Goal: Task Accomplishment & Management: Complete application form

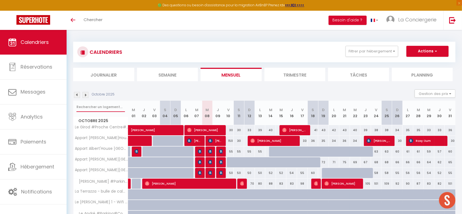
click at [89, 109] on input "text" at bounding box center [100, 107] width 48 height 10
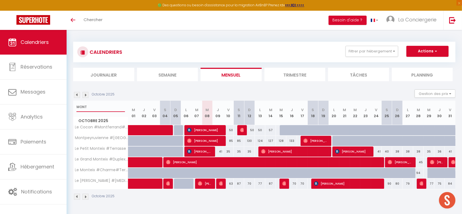
type input "MONT"
click at [421, 52] on button "Actions" at bounding box center [427, 51] width 42 height 11
click at [203, 151] on span "Bamigboye Olaoluwa" at bounding box center [199, 151] width 25 height 10
select select "OK"
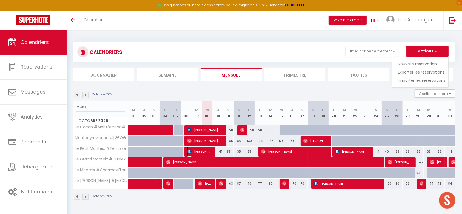
select select "0"
select select "1"
select select
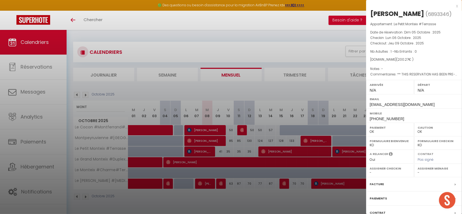
click at [389, 12] on div "Bamigboye Olaoluwa" at bounding box center [397, 13] width 54 height 9
select select "36289"
copy div "Bamigboye"
click at [299, 85] on div at bounding box center [231, 107] width 462 height 214
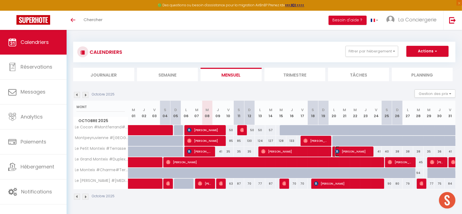
click at [357, 153] on span "[PERSON_NAME]" at bounding box center [353, 151] width 36 height 10
select select "KO"
select select
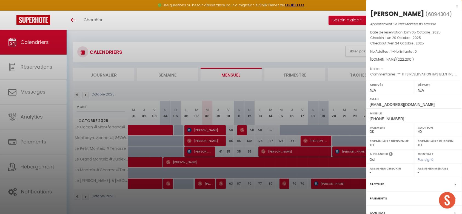
click at [386, 11] on div "[PERSON_NAME]" at bounding box center [397, 13] width 54 height 9
click at [336, 154] on div at bounding box center [231, 107] width 462 height 214
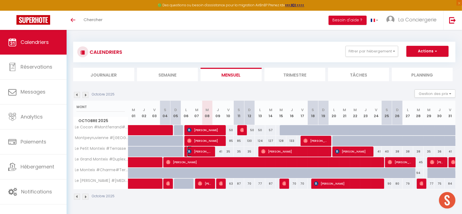
click at [194, 150] on span "Bamigboye Olaoluwa" at bounding box center [199, 151] width 25 height 10
select select "OK"
select select "36289"
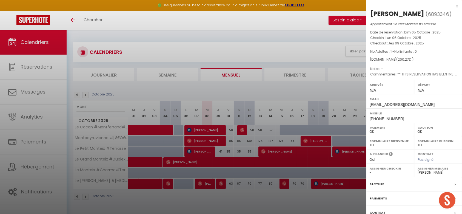
click at [386, 15] on div "Bamigboye Olaoluwa" at bounding box center [397, 13] width 54 height 9
copy div "Bamigboye"
click at [424, 14] on div "Bamigboye Olaoluwa" at bounding box center [397, 13] width 54 height 9
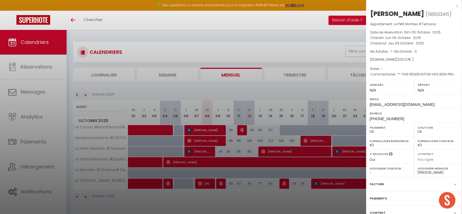
copy div "Olaoluwa"
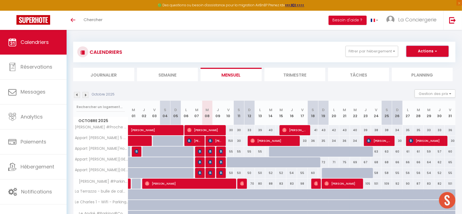
click at [444, 48] on button "Actions" at bounding box center [427, 51] width 42 height 11
click at [420, 61] on link "Nouvelle réservation" at bounding box center [422, 64] width 48 height 8
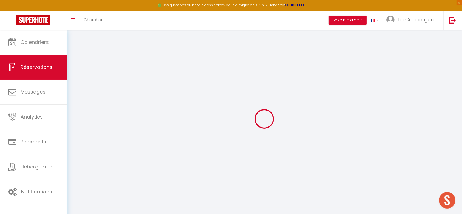
select select
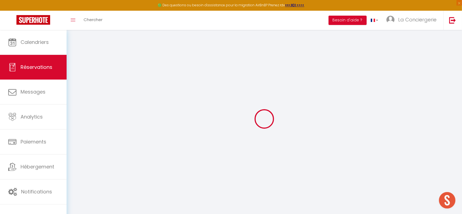
select select
checkbox input "false"
select select
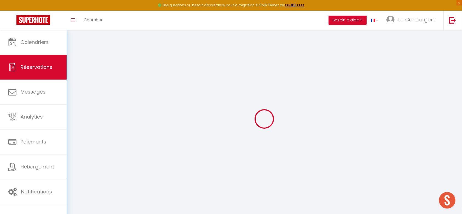
select select
checkbox input "false"
select select
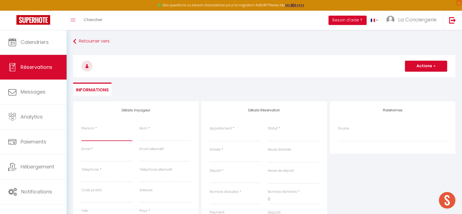
click at [88, 138] on input "Prénom" at bounding box center [106, 136] width 51 height 10
paste input "Bamigboye"
type input "Bamigboye"
select select
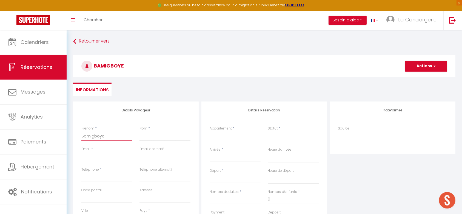
select select
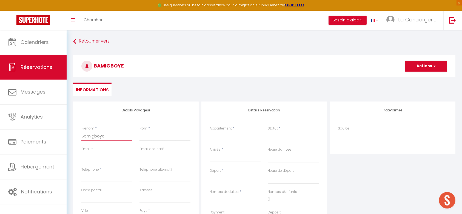
checkbox input "false"
type input "Bamigboye"
paste input "Olaoluwa"
type input "Olaoluwa"
select select
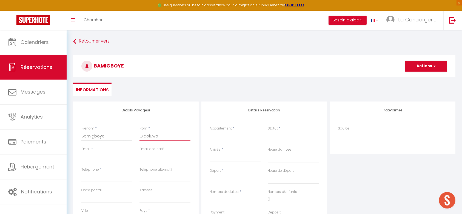
select select
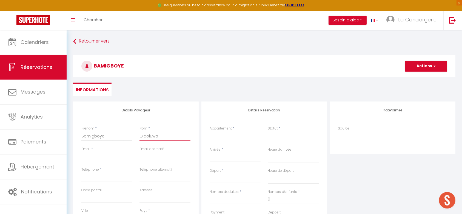
select select
checkbox input "false"
type input "OlaoluwaA"
select select
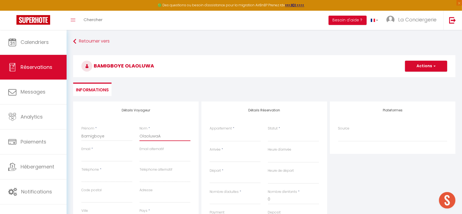
select select
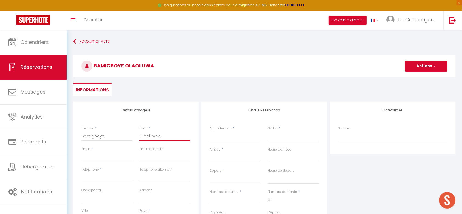
checkbox input "false"
click at [176, 135] on input "OlaoluwaA" at bounding box center [164, 136] width 51 height 10
type input "Olaoluwa"
select select
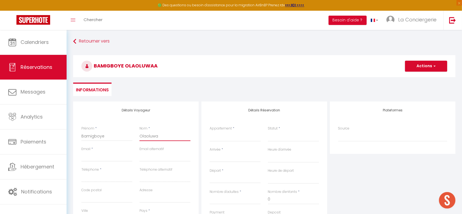
select select
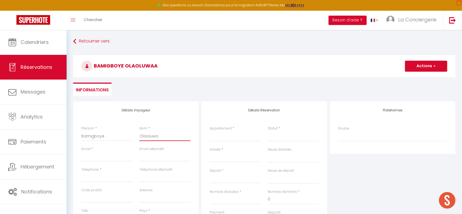
checkbox input "false"
type input "Olaoluwa"
type input "l"
select select
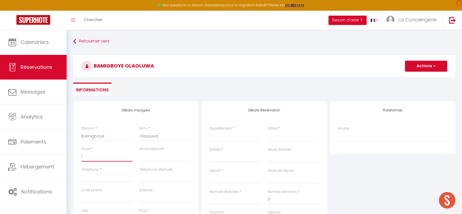
select select
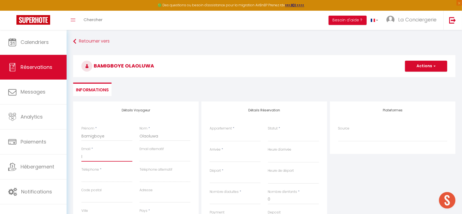
checkbox input "false"
type input "la"
select select
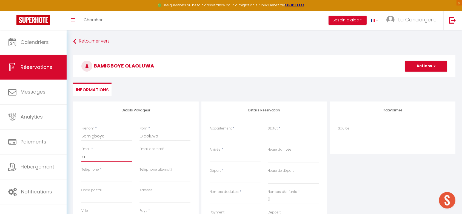
select select
checkbox input "false"
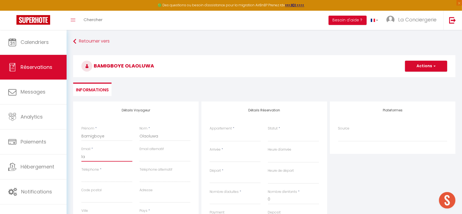
type input "lac"
select select
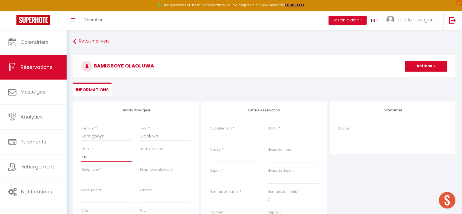
select select
checkbox input "false"
type input "laco"
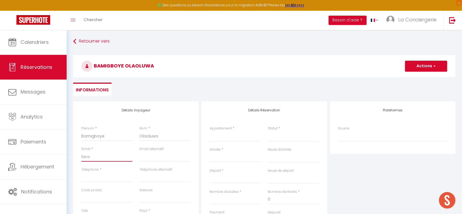
select select
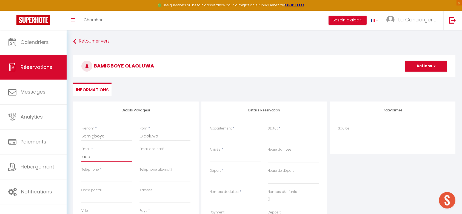
select select
checkbox input "false"
type input "lacon"
select select
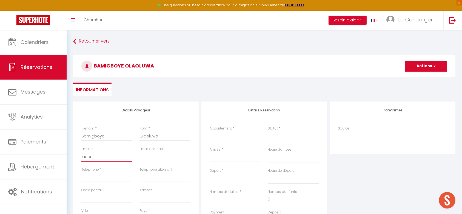
select select
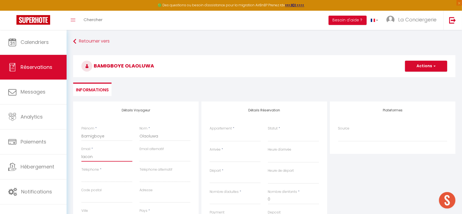
select select
checkbox input "false"
type input "laconc"
select select
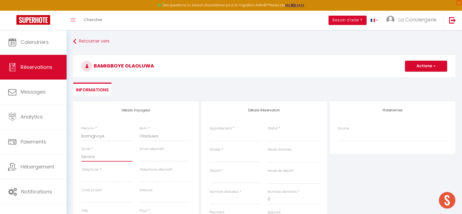
select select
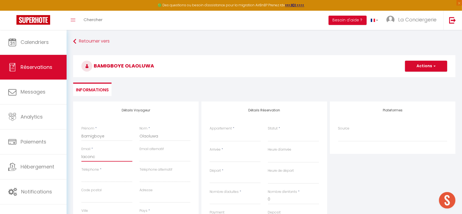
checkbox input "false"
type input "laconci"
select select
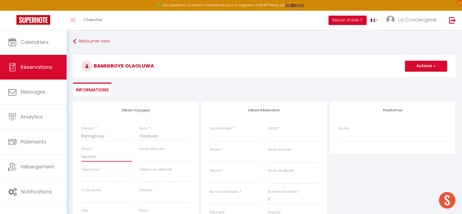
select select
checkbox input "false"
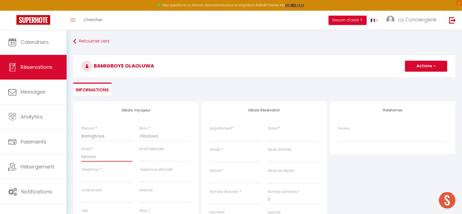
type input "laconcie"
select select
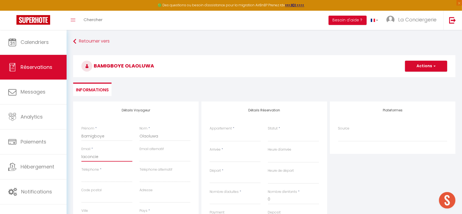
select select
checkbox input "false"
type input "laconcier"
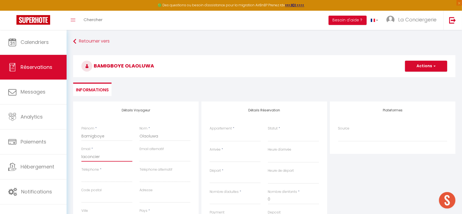
select select
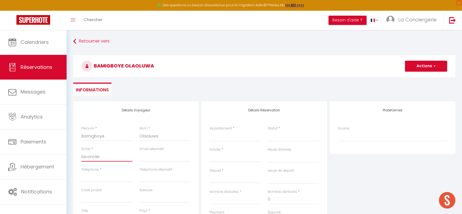
select select
checkbox input "false"
type input "laconcierg"
select select
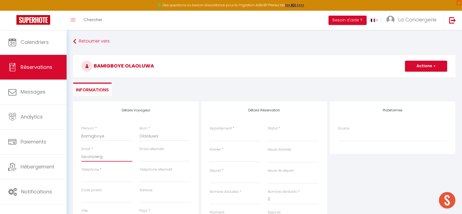
select select
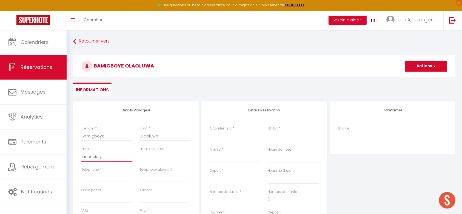
select select
checkbox input "false"
type input "laconcierge"
select select
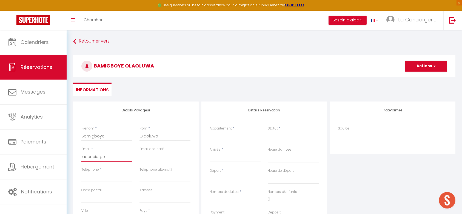
select select
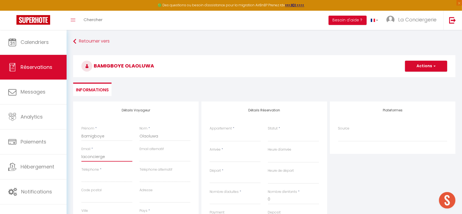
checkbox input "false"
type input "laconcierger"
select select
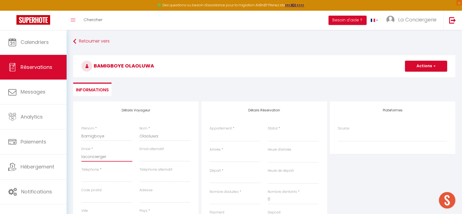
select select
checkbox input "false"
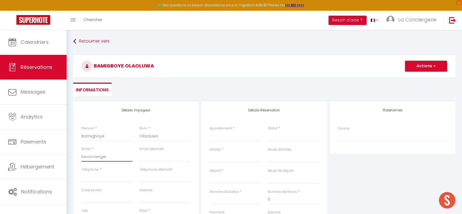
type input "laconciergeri"
select select
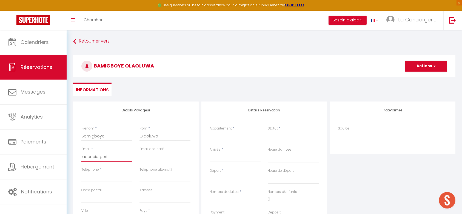
select select
checkbox input "false"
type input "laconciergerie"
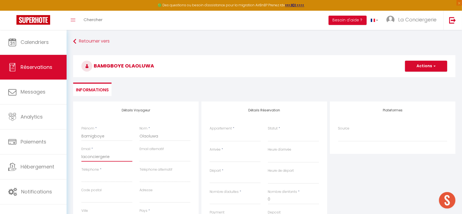
select select
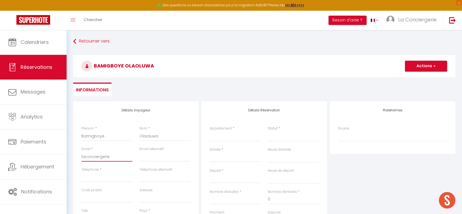
select select
checkbox input "false"
type input "laconciergeried"
select select
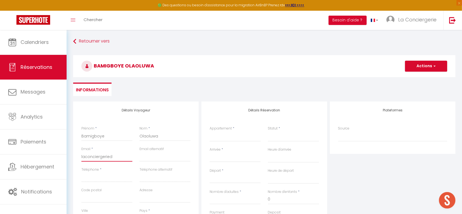
select select
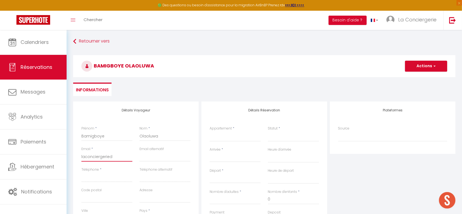
select select
checkbox input "false"
type input "laconciergeriedi"
select select
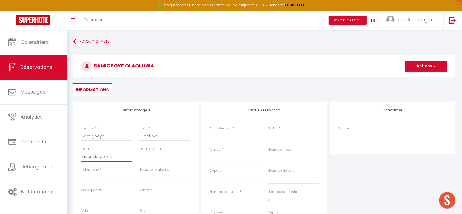
select select
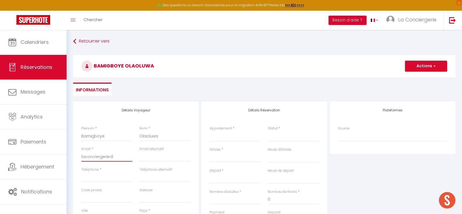
checkbox input "false"
type input "laconciergeriedin"
select select
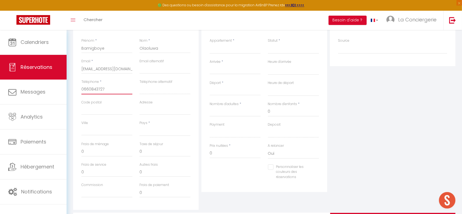
scroll to position [61, 0]
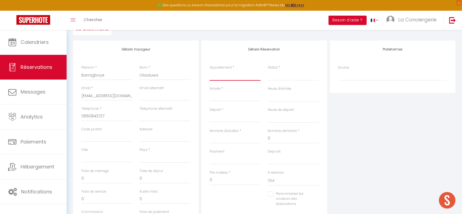
click at [224, 74] on select "[PERSON_NAME] #Proche Centre#Confort Le Therme #Garage#[GEOGRAPHIC_DATA] #Balné…" at bounding box center [235, 75] width 51 height 10
click at [210, 70] on select "[PERSON_NAME] #Proche Centre#Confort Le Therme #Garage#[GEOGRAPHIC_DATA] #Balné…" at bounding box center [235, 75] width 51 height 10
click at [280, 75] on select "Confirmé Non Confirmé [PERSON_NAME] par le voyageur No Show Request" at bounding box center [293, 75] width 51 height 10
click at [268, 70] on select "Confirmé Non Confirmé [PERSON_NAME] par le voyageur No Show Request" at bounding box center [293, 75] width 51 height 10
click at [215, 99] on input "Arrivée" at bounding box center [235, 96] width 51 height 7
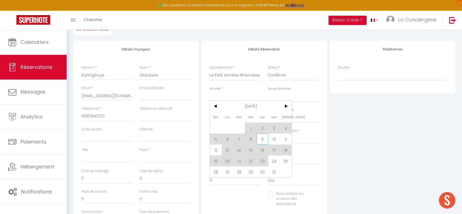
click at [265, 140] on span "9" at bounding box center [263, 138] width 12 height 11
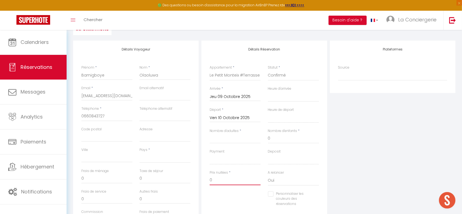
click at [218, 182] on input "0" at bounding box center [235, 180] width 51 height 10
click at [154, 178] on input "0" at bounding box center [164, 178] width 51 height 10
click at [225, 142] on input "Nombre d'adultes" at bounding box center [235, 138] width 51 height 10
click at [219, 179] on input "0" at bounding box center [235, 180] width 51 height 10
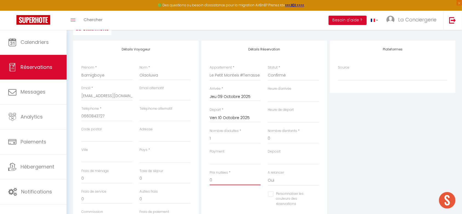
click at [219, 179] on input "0" at bounding box center [235, 180] width 51 height 10
click at [149, 178] on input "0" at bounding box center [164, 178] width 51 height 10
click at [399, 159] on div "Plateformes Source Direct [DOMAIN_NAME] [DOMAIN_NAME] Chalet montagne Expedia G…" at bounding box center [392, 139] width 128 height 196
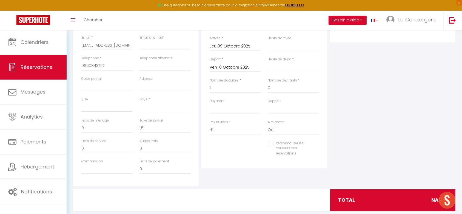
scroll to position [121, 0]
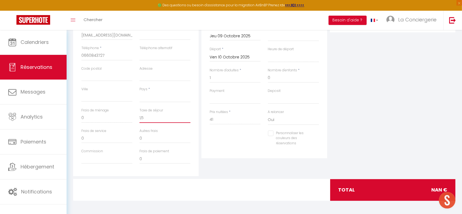
click at [147, 114] on input "1,5" at bounding box center [164, 118] width 51 height 10
click at [168, 124] on div "Taxe de séjour 1.5" at bounding box center [165, 118] width 58 height 21
click at [159, 116] on input "1.5" at bounding box center [164, 118] width 51 height 10
click at [425, 114] on div "Plateformes Source Direct [DOMAIN_NAME] [DOMAIN_NAME] Chalet montagne Expedia G…" at bounding box center [392, 78] width 128 height 196
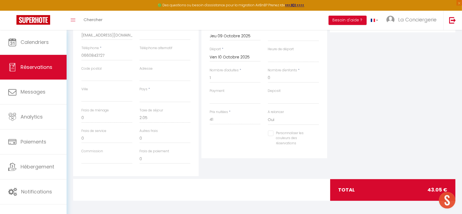
scroll to position [0, 0]
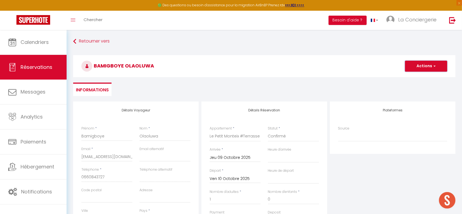
click at [414, 65] on button "Actions" at bounding box center [426, 66] width 42 height 11
click at [408, 76] on link "Enregistrer" at bounding box center [420, 77] width 43 height 7
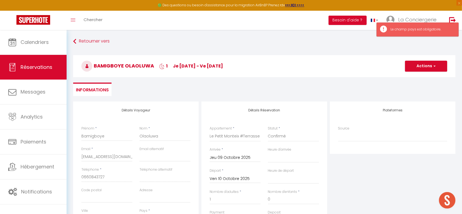
click at [159, 201] on div "Pays * [GEOGRAPHIC_DATA] [GEOGRAPHIC_DATA] [GEOGRAPHIC_DATA] [GEOGRAPHIC_DATA] …" at bounding box center [164, 216] width 51 height 16
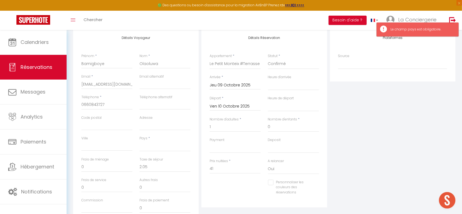
scroll to position [92, 0]
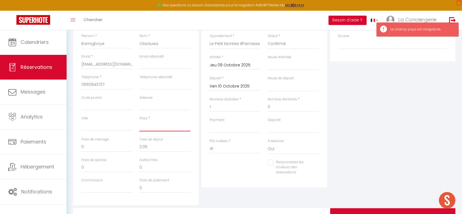
click at [163, 125] on select "[GEOGRAPHIC_DATA] [GEOGRAPHIC_DATA] [GEOGRAPHIC_DATA] [GEOGRAPHIC_DATA] [GEOGRA…" at bounding box center [164, 126] width 51 height 10
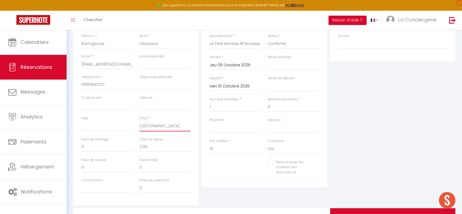
click at [139, 121] on select "[GEOGRAPHIC_DATA] [GEOGRAPHIC_DATA] [GEOGRAPHIC_DATA] [GEOGRAPHIC_DATA] [GEOGRA…" at bounding box center [164, 126] width 51 height 10
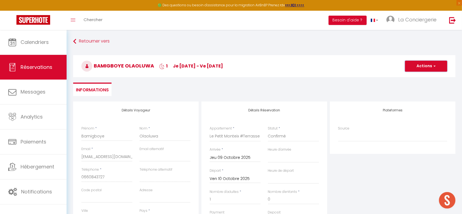
click at [423, 67] on button "Actions" at bounding box center [426, 66] width 42 height 11
click at [411, 78] on link "Enregistrer" at bounding box center [420, 77] width 43 height 7
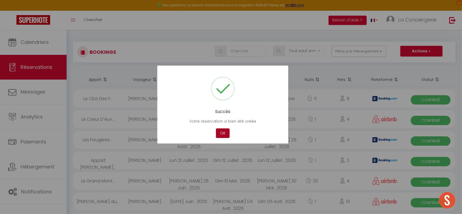
click at [221, 132] on button "OK" at bounding box center [223, 133] width 14 height 10
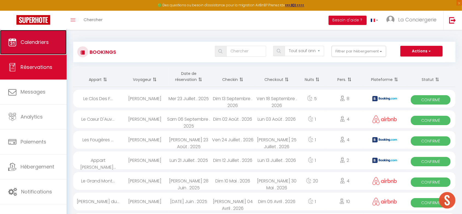
click at [37, 41] on span "Calendriers" at bounding box center [35, 42] width 28 height 7
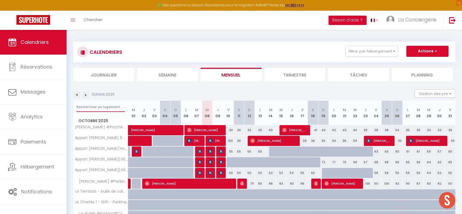
click at [91, 109] on input "text" at bounding box center [100, 107] width 48 height 10
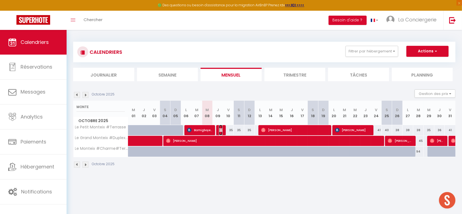
click at [220, 128] on img at bounding box center [221, 130] width 4 height 4
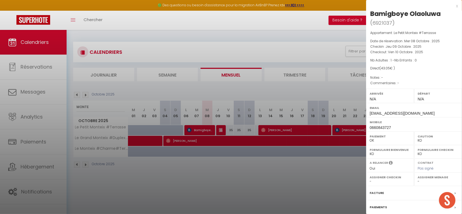
click at [384, 201] on label "Paiements" at bounding box center [377, 207] width 17 height 6
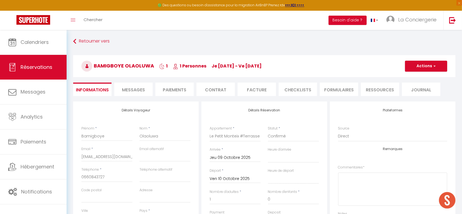
click at [185, 88] on li "Paiements" at bounding box center [174, 88] width 38 height 13
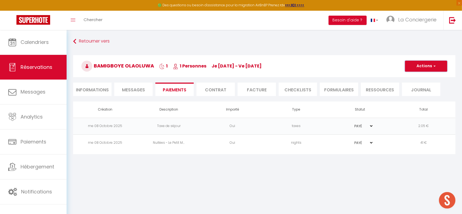
click at [412, 67] on button "Actions" at bounding box center [426, 66] width 42 height 11
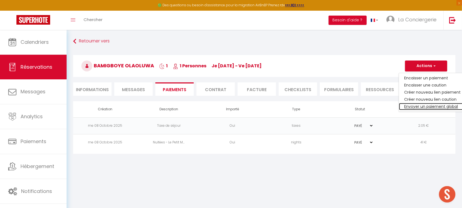
click at [418, 109] on link "Envoyer un paiement global" at bounding box center [432, 106] width 67 height 7
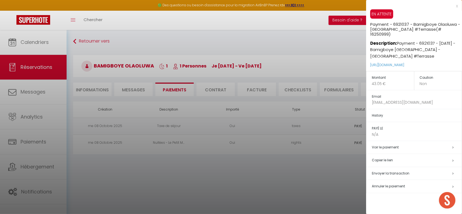
click at [388, 157] on h5 "Copier le lien" at bounding box center [417, 160] width 90 height 6
